Goal: Browse casually

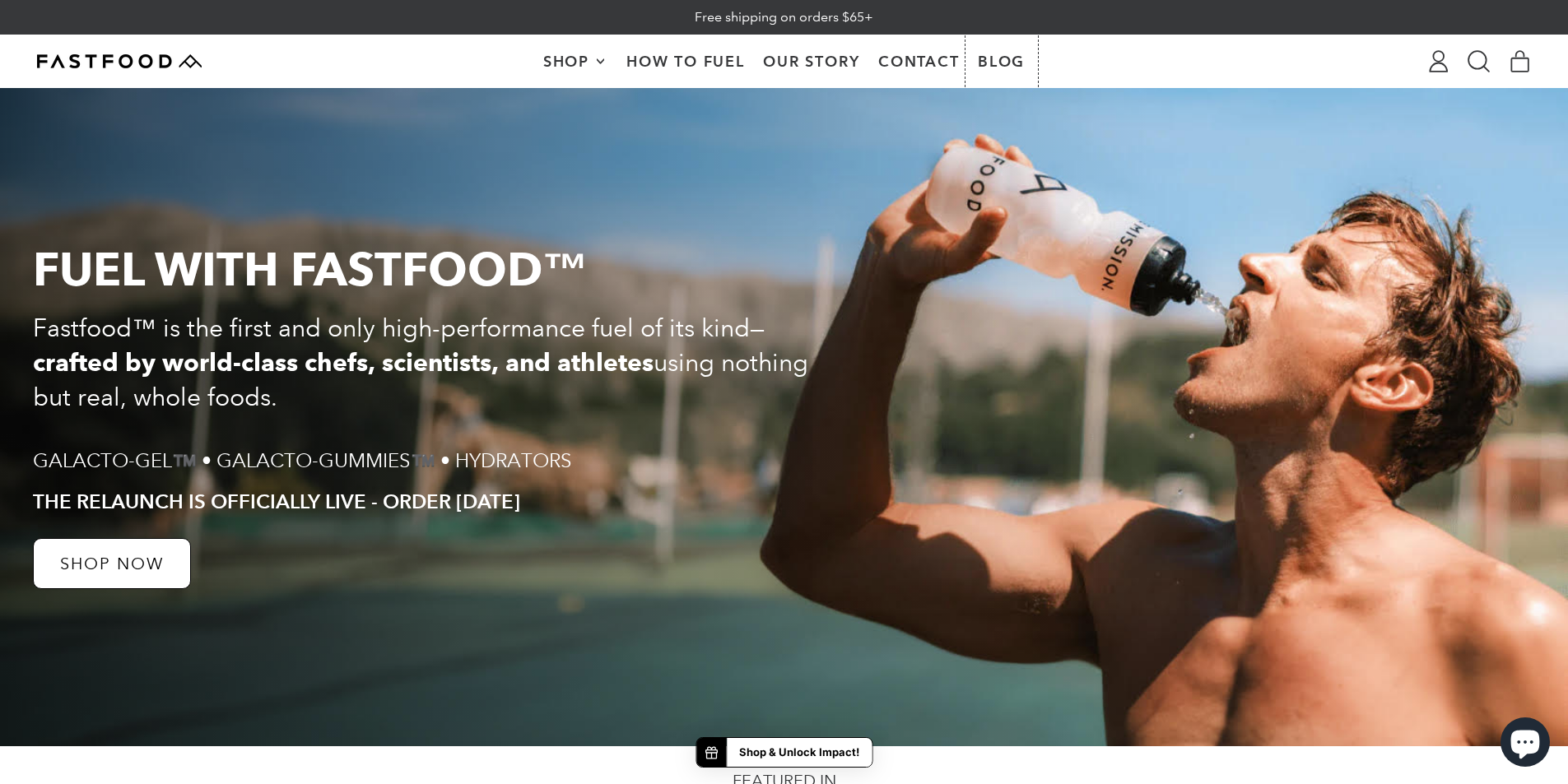
click at [1000, 56] on link "Blog" at bounding box center [1001, 60] width 66 height 51
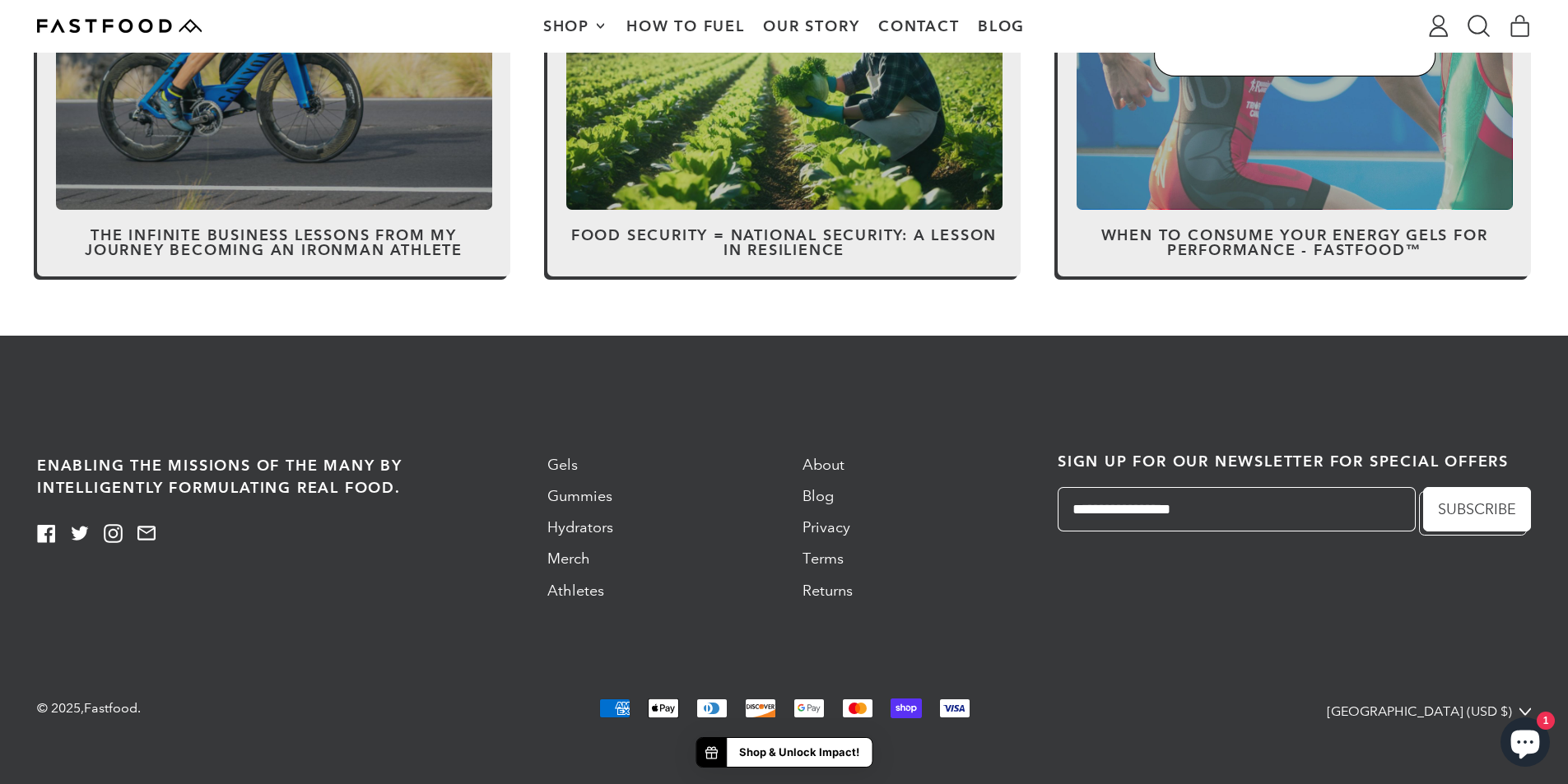
scroll to position [445, 0]
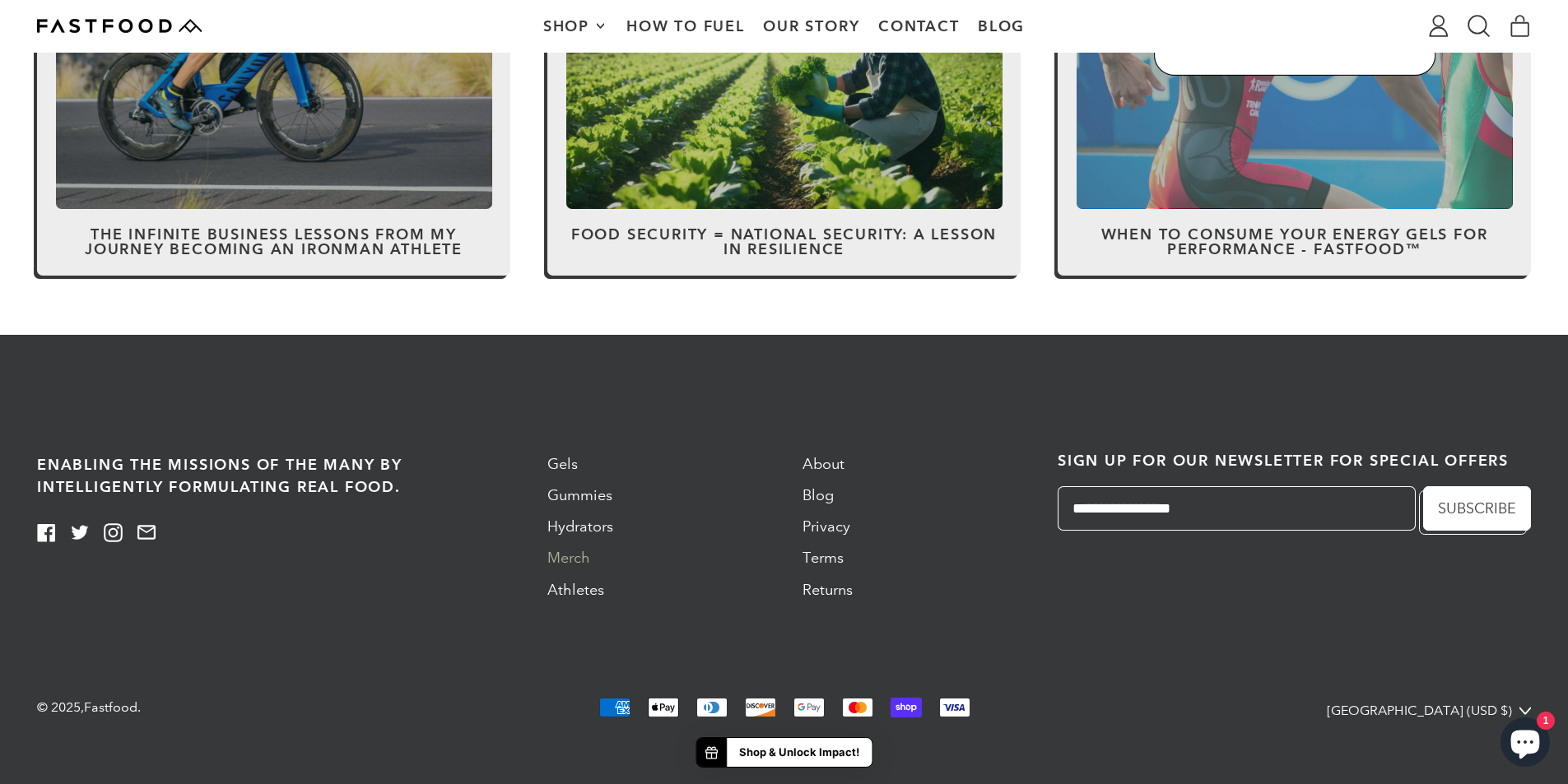
click at [577, 561] on link "Merch" at bounding box center [569, 558] width 43 height 18
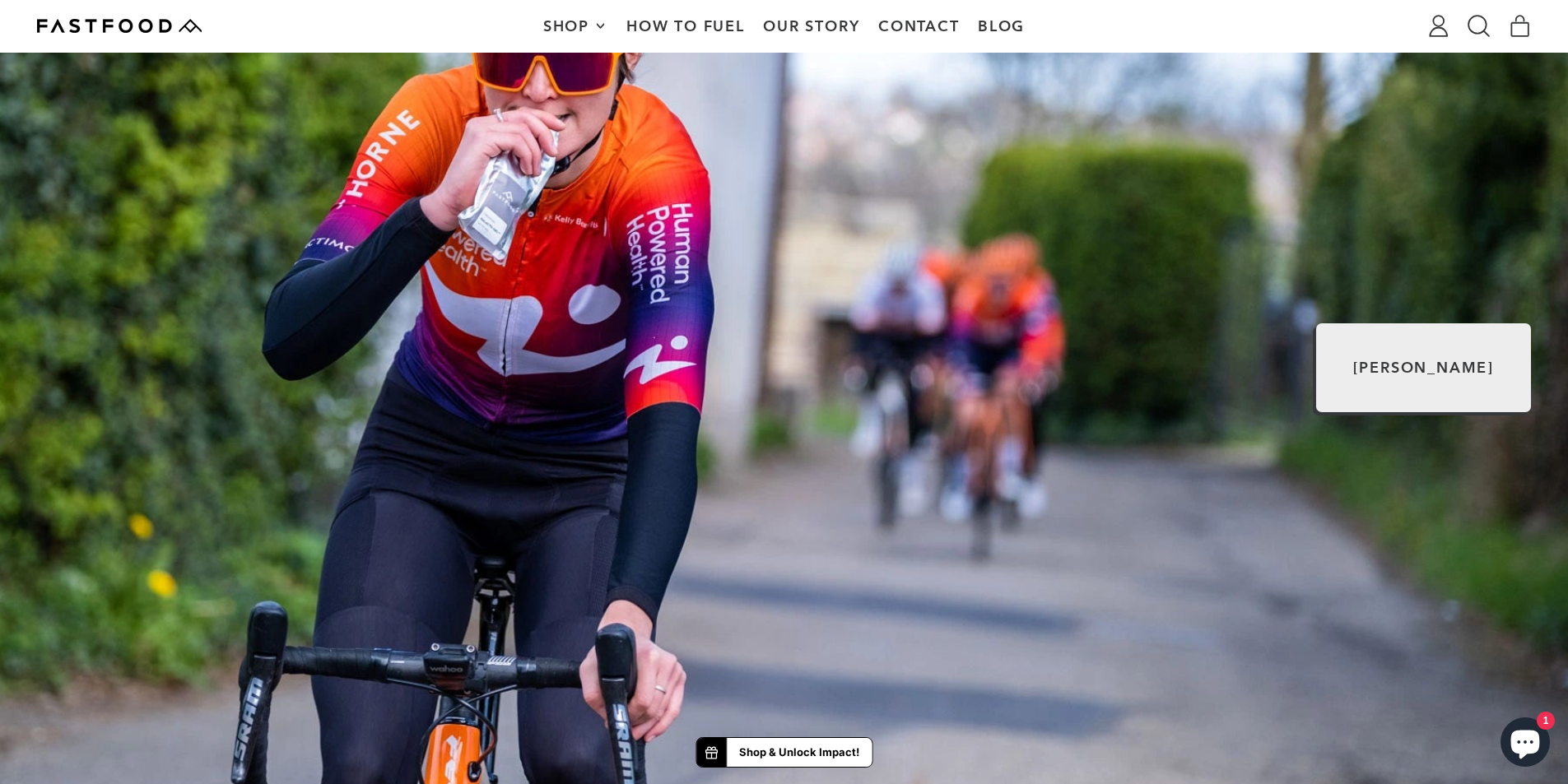
scroll to position [987, 0]
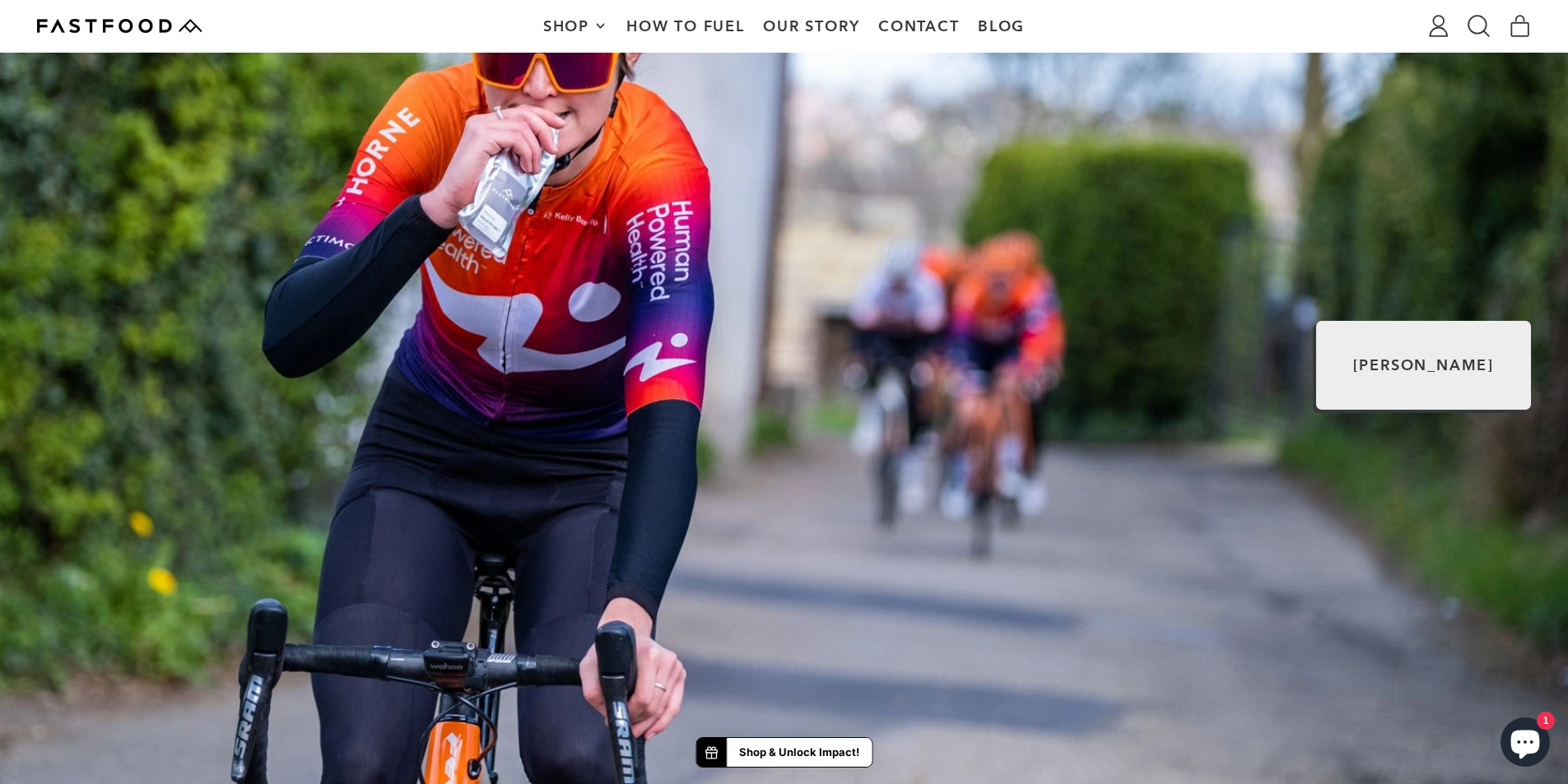
click at [544, 136] on div "[PERSON_NAME]" at bounding box center [784, 364] width 1568 height 1044
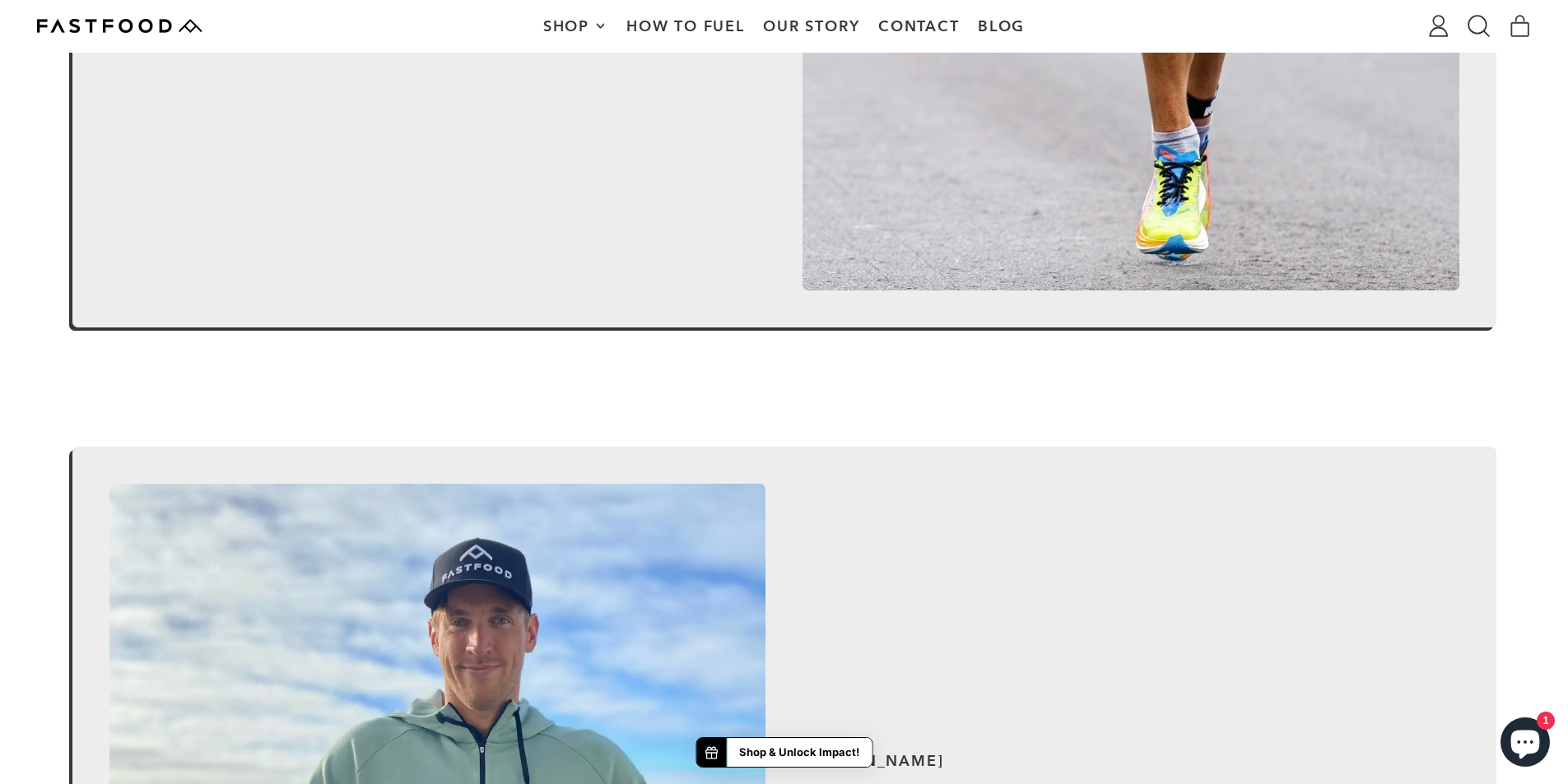
scroll to position [3208, 0]
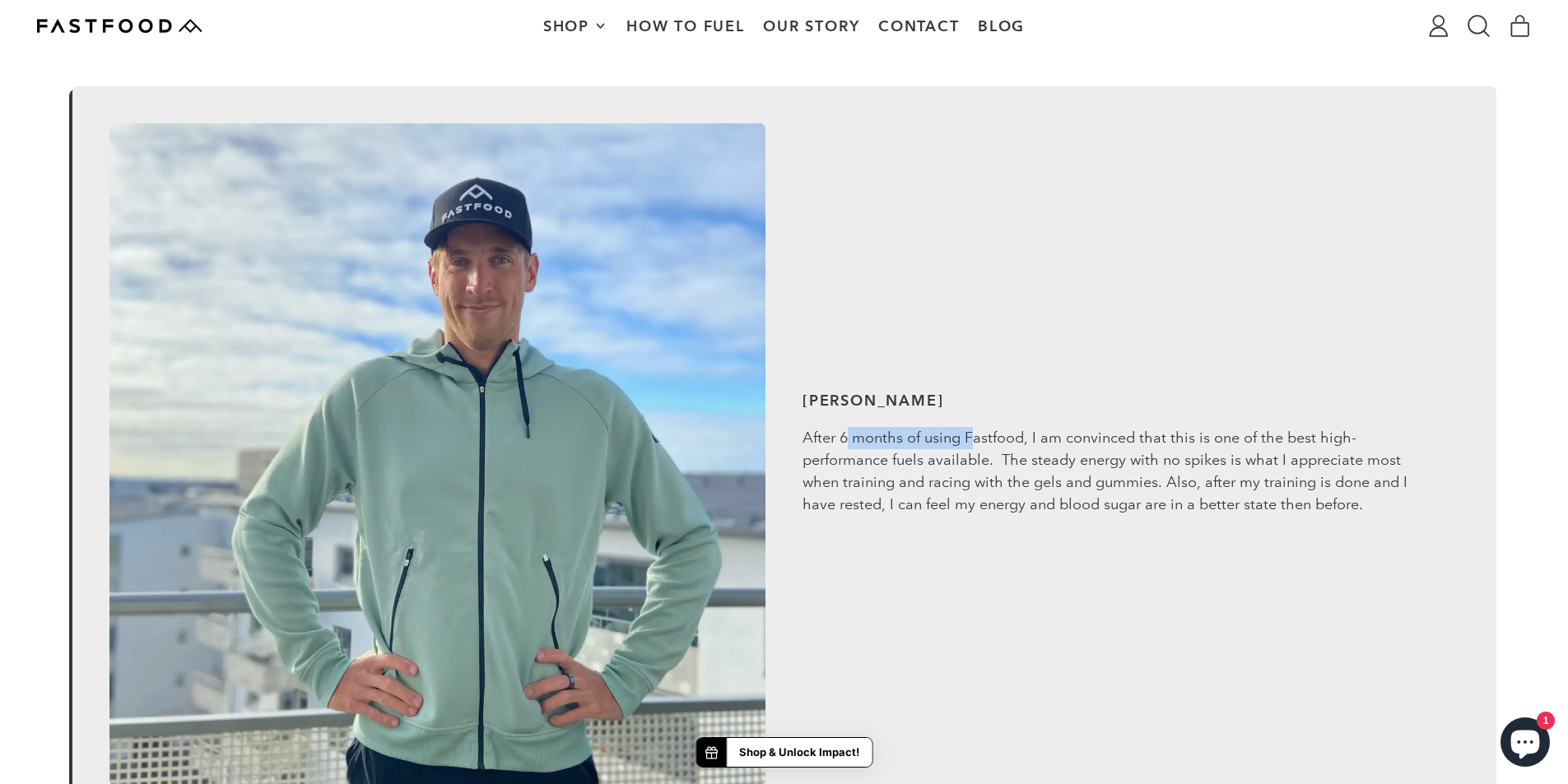
drag, startPoint x: 845, startPoint y: 440, endPoint x: 974, endPoint y: 430, distance: 129.4
click at [974, 430] on p "After 6 months of using Fastfood, I am convinced that this is one of the best h…" at bounding box center [1113, 470] width 622 height 88
click at [974, 429] on p "After 6 months of using Fastfood, I am convinced that this is one of the best h…" at bounding box center [1113, 470] width 622 height 88
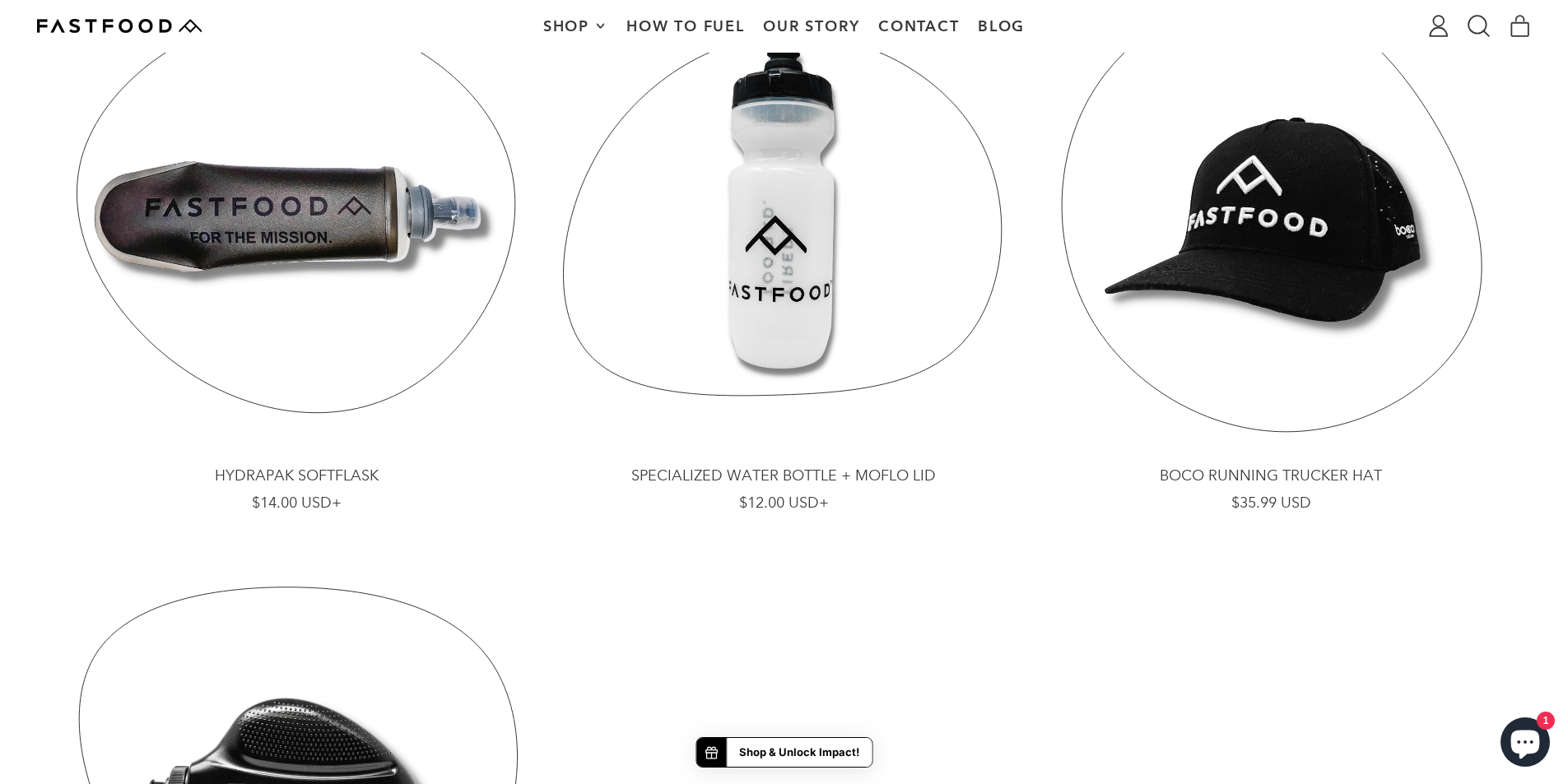
scroll to position [904, 0]
